Goal: Transaction & Acquisition: Download file/media

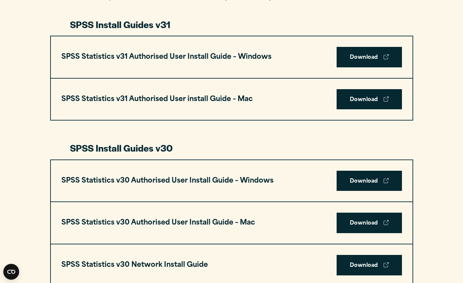
scroll to position [351, 0]
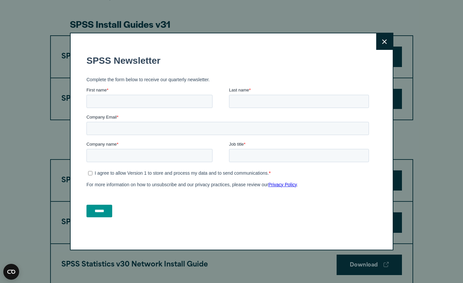
click at [383, 40] on icon at bounding box center [384, 41] width 5 height 5
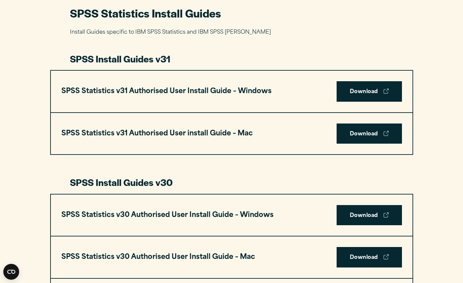
scroll to position [318, 0]
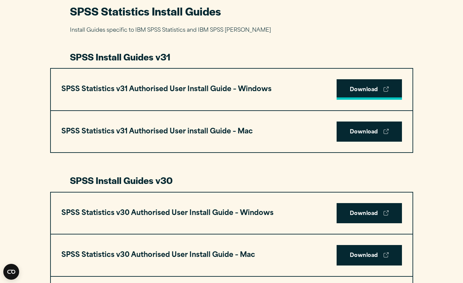
click at [370, 84] on link "Download" at bounding box center [369, 89] width 65 height 20
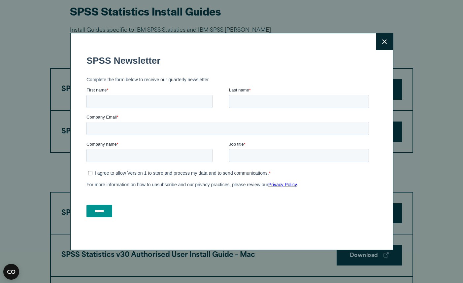
click at [379, 40] on button "Close" at bounding box center [384, 41] width 16 height 16
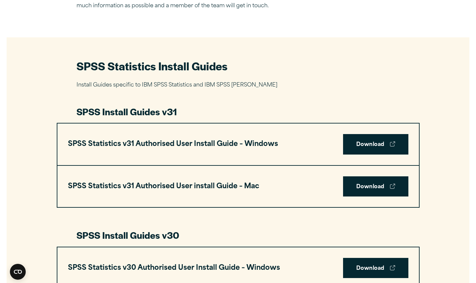
scroll to position [264, 0]
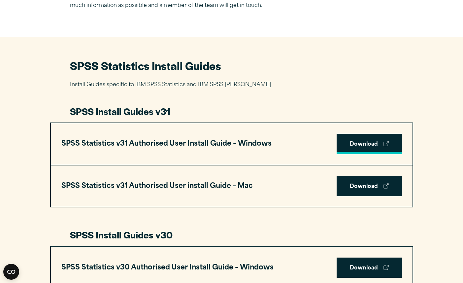
click at [371, 144] on link "Download" at bounding box center [369, 144] width 65 height 20
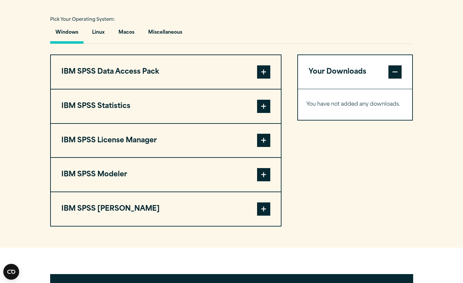
scroll to position [484, 0]
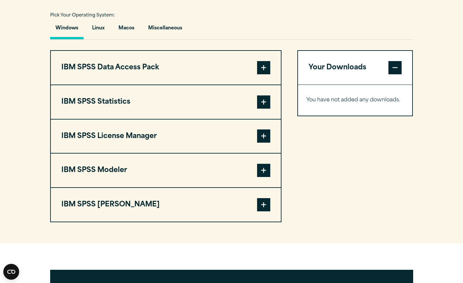
click at [267, 106] on span at bounding box center [263, 101] width 13 height 13
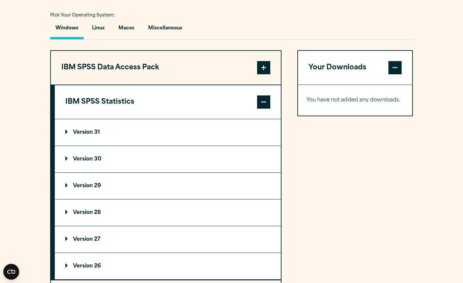
click at [267, 106] on span at bounding box center [263, 101] width 13 height 13
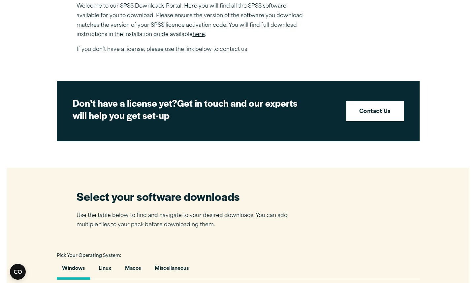
scroll to position [241, 0]
